Goal: Task Accomplishment & Management: Manage account settings

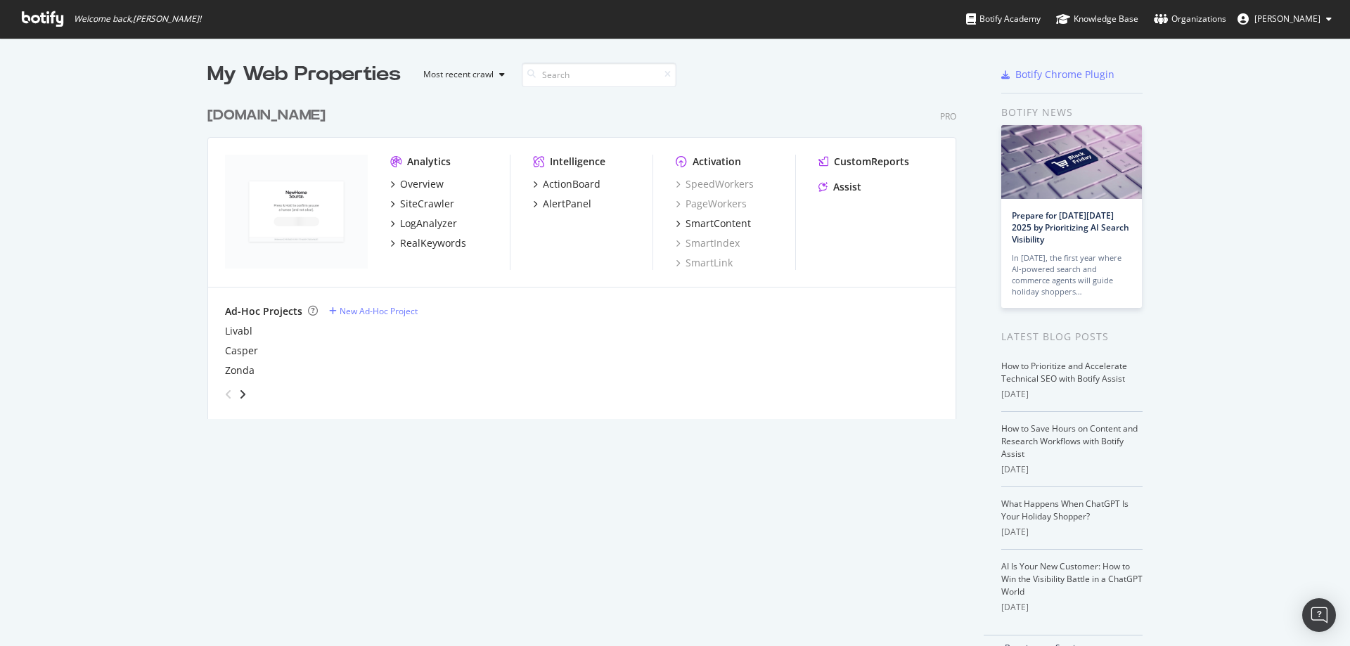
scroll to position [636, 1329]
click at [402, 184] on div "Overview" at bounding box center [422, 184] width 44 height 14
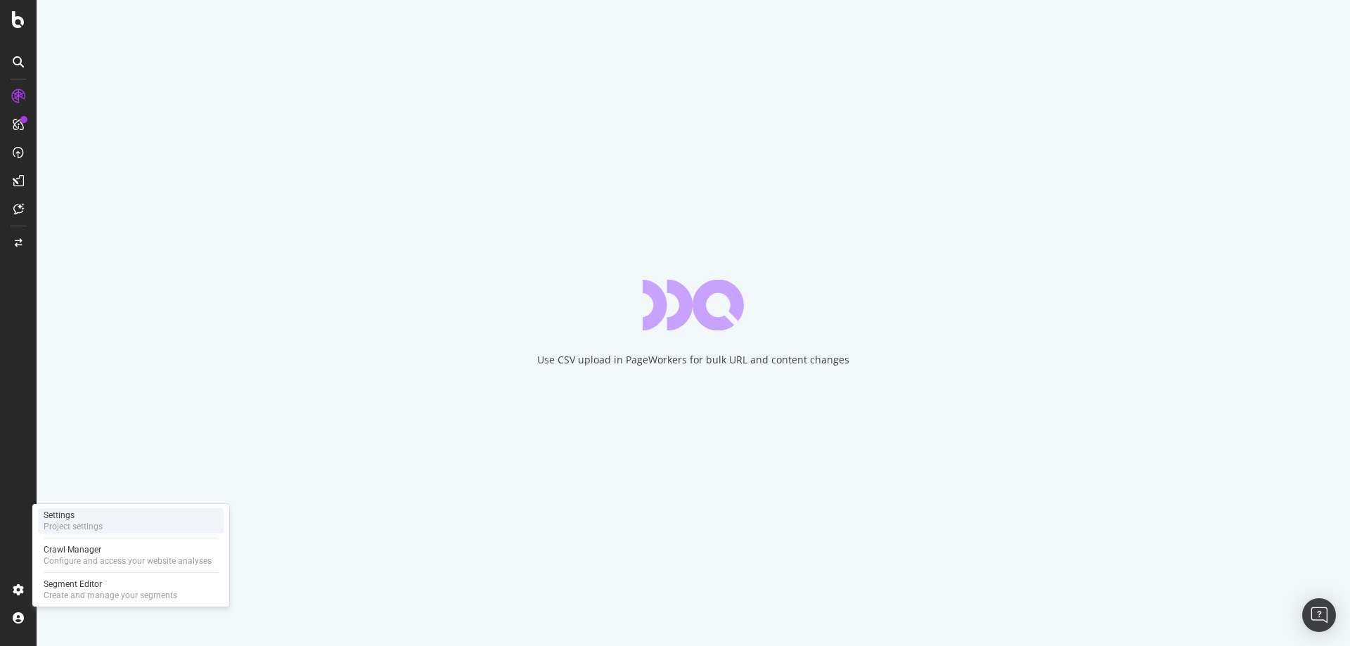
click at [74, 515] on div "Settings" at bounding box center [73, 515] width 59 height 11
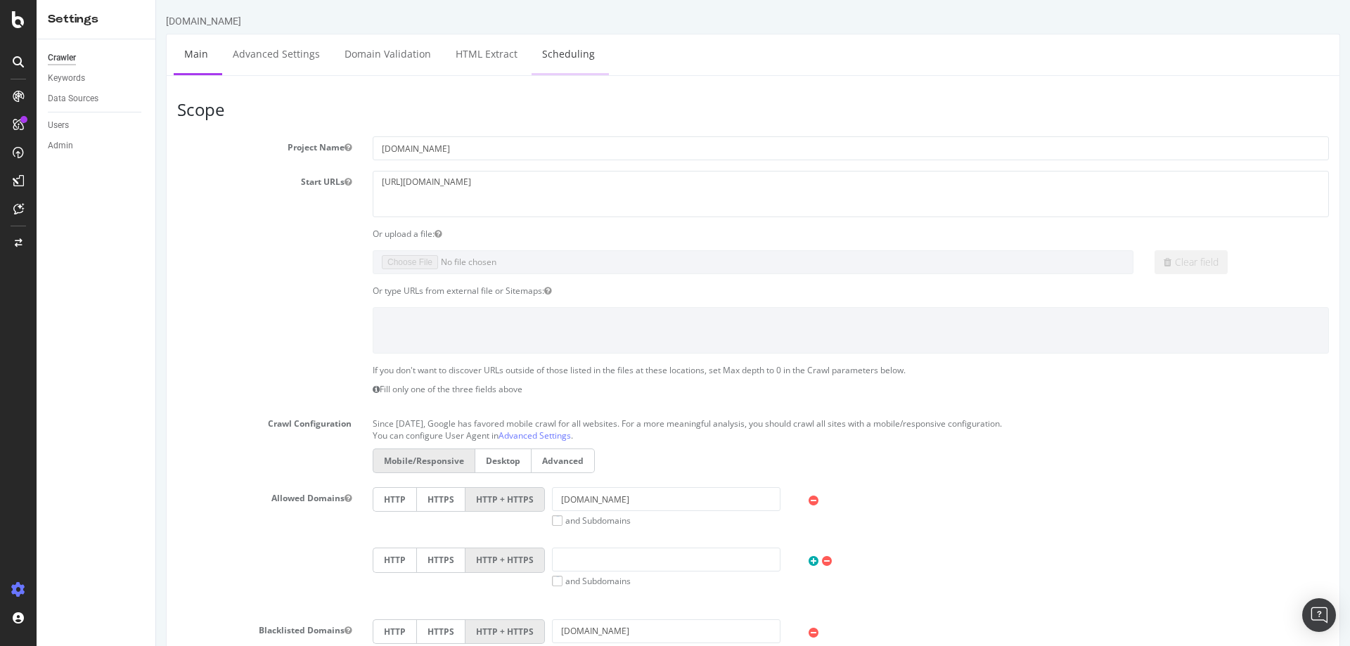
click at [555, 56] on link "Scheduling" at bounding box center [569, 53] width 74 height 39
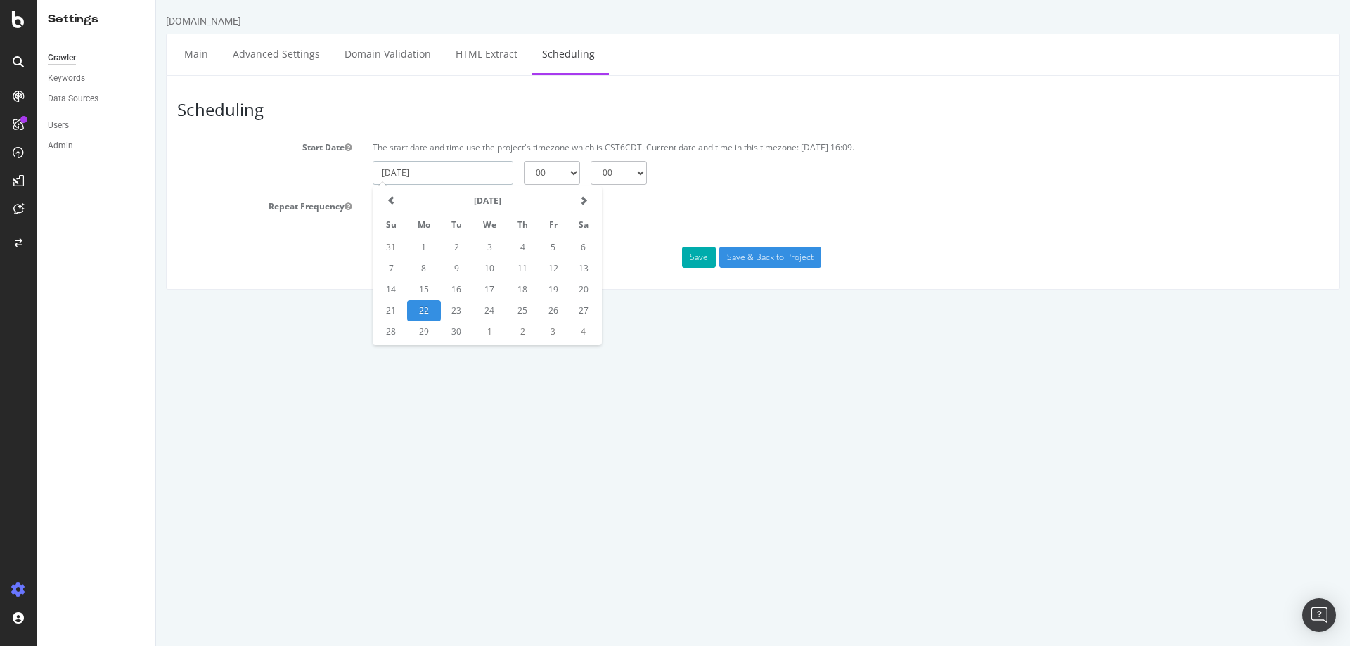
click at [463, 176] on input "[DATE]" at bounding box center [443, 173] width 141 height 24
click at [458, 307] on td "23" at bounding box center [457, 310] width 32 height 21
type input "[DATE]"
click at [641, 179] on select "00 15 30 45" at bounding box center [619, 173] width 56 height 24
select select "15"
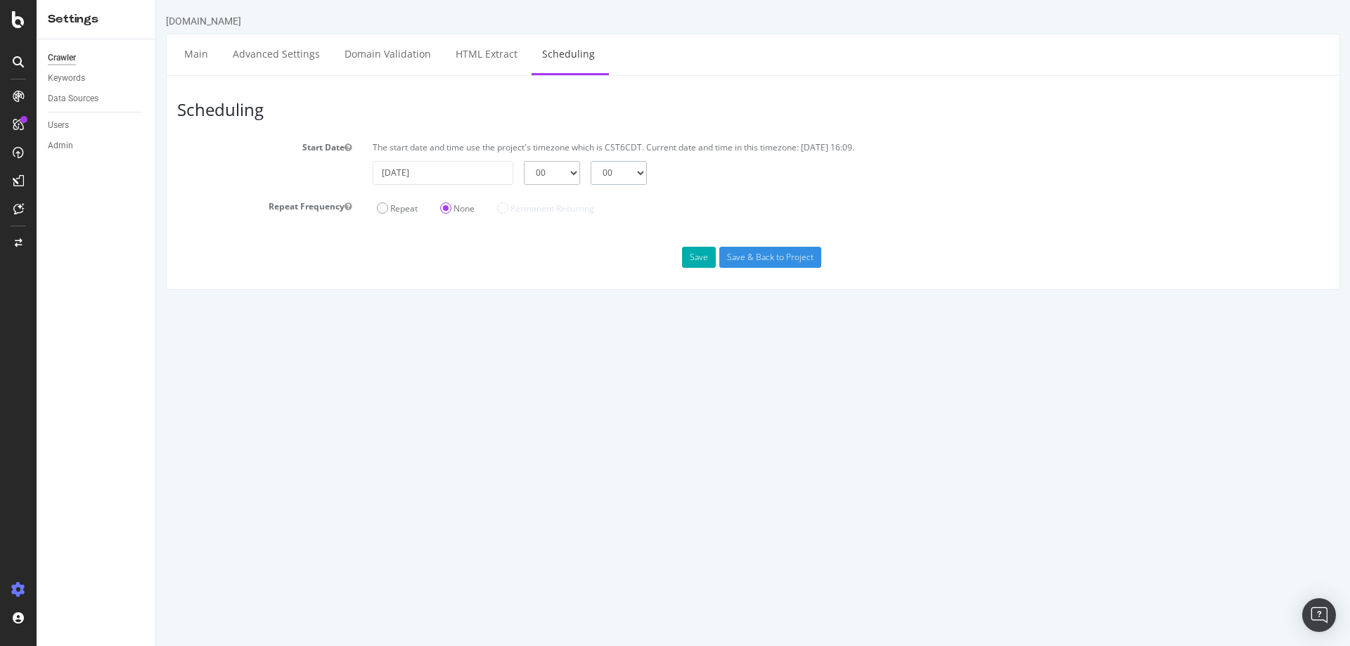
click at [591, 161] on select "00 15 30 45" at bounding box center [619, 173] width 56 height 24
click at [743, 259] on input "Save & Back to Project" at bounding box center [770, 257] width 102 height 21
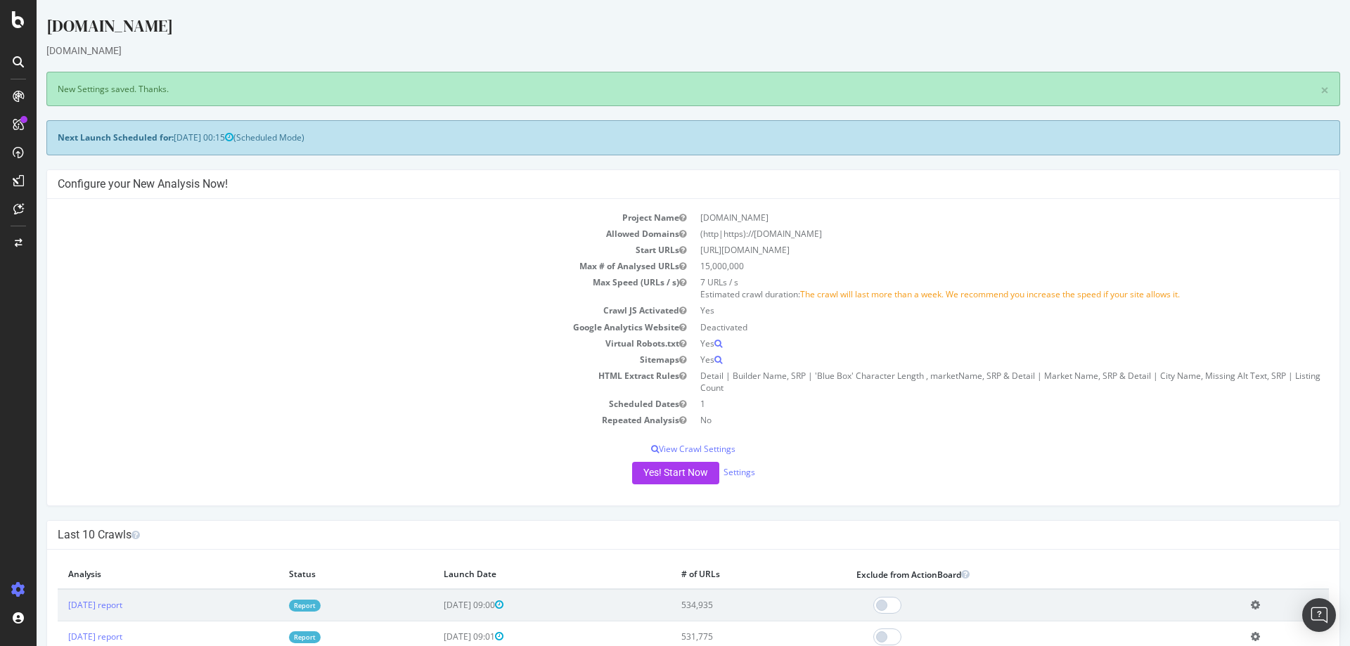
click at [294, 341] on td "Virtual Robots.txt" at bounding box center [376, 343] width 636 height 16
